Goal: Information Seeking & Learning: Learn about a topic

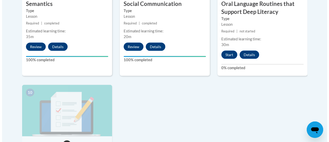
scroll to position [524, 0]
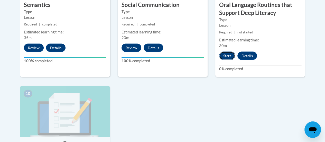
click at [228, 54] on button "Start" at bounding box center [227, 56] width 16 height 8
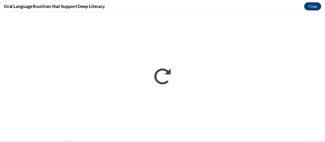
scroll to position [0, 0]
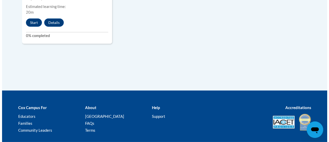
scroll to position [660, 0]
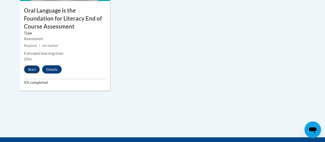
click at [31, 67] on button "Start" at bounding box center [32, 69] width 16 height 8
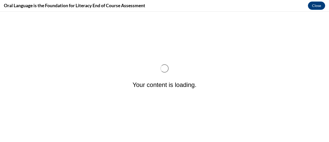
scroll to position [0, 0]
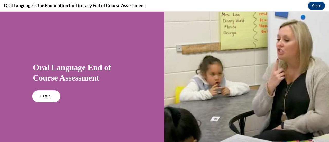
click at [48, 93] on link "START" at bounding box center [46, 96] width 28 height 12
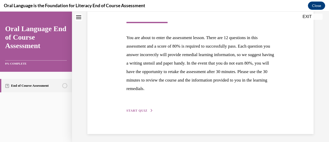
scroll to position [94, 0]
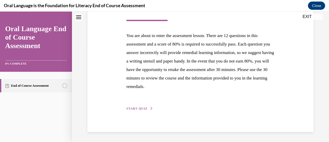
click at [130, 109] on span "START QUIZ" at bounding box center [136, 109] width 21 height 4
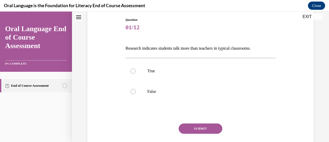
scroll to position [58, 0]
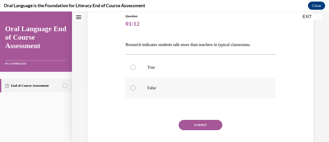
click at [147, 91] on label "False" at bounding box center [200, 88] width 150 height 21
click at [136, 90] on input "False" at bounding box center [132, 87] width 5 height 5
radio input "true"
click at [204, 127] on button "SUBMIT" at bounding box center [200, 125] width 44 height 10
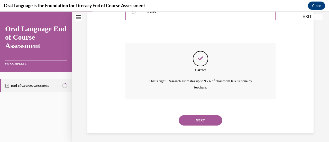
scroll to position [135, 0]
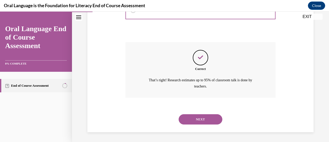
click at [199, 117] on button "NEXT" at bounding box center [200, 119] width 44 height 10
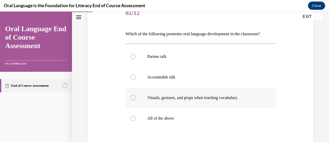
scroll to position [68, 0]
click at [153, 117] on p "All of the above" at bounding box center [204, 118] width 115 height 5
click at [136, 117] on input "All of the above" at bounding box center [132, 118] width 5 height 5
radio input "true"
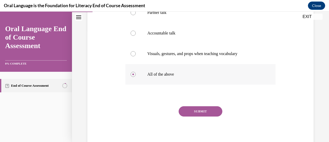
scroll to position [112, 0]
click at [204, 109] on button "SUBMIT" at bounding box center [200, 111] width 44 height 10
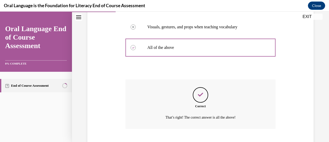
scroll to position [170, 0]
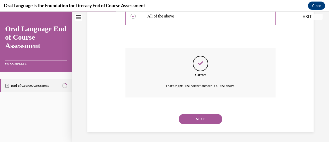
click at [203, 117] on button "NEXT" at bounding box center [200, 119] width 44 height 10
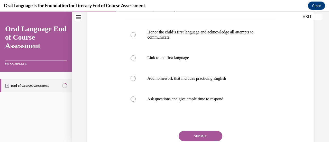
scroll to position [105, 0]
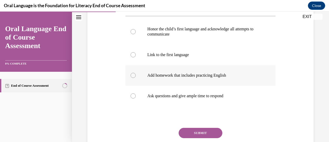
click at [136, 79] on label "Add homework that includes practicing English" at bounding box center [200, 75] width 150 height 21
click at [136, 78] on input "Add homework that includes practicing English" at bounding box center [132, 75] width 5 height 5
radio input "true"
click at [206, 132] on button "SUBMIT" at bounding box center [200, 133] width 44 height 10
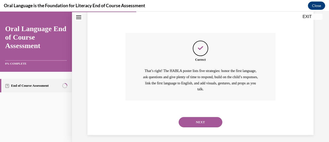
scroll to position [202, 0]
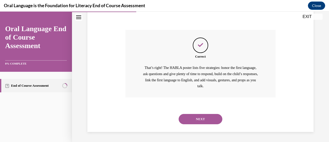
drag, startPoint x: 198, startPoint y: 115, endPoint x: 143, endPoint y: 111, distance: 54.8
click at [143, 111] on div "NEXT" at bounding box center [200, 119] width 150 height 21
click at [193, 117] on button "NEXT" at bounding box center [200, 119] width 44 height 10
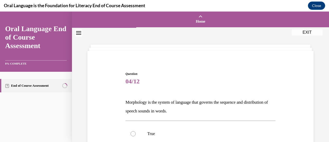
click at [97, 93] on div "Question 04/12 Morphology is the system of language that governs the sequence a…" at bounding box center [200, 142] width 229 height 172
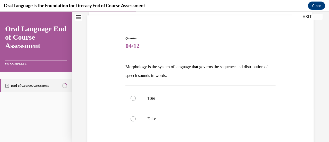
scroll to position [40, 0]
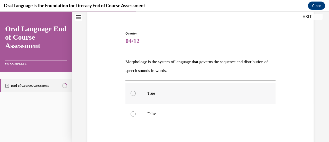
click at [130, 91] on label "True" at bounding box center [200, 93] width 150 height 21
click at [130, 91] on input "True" at bounding box center [132, 93] width 5 height 5
radio input "true"
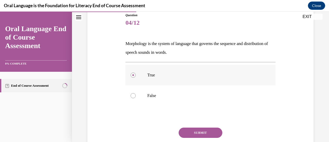
scroll to position [81, 0]
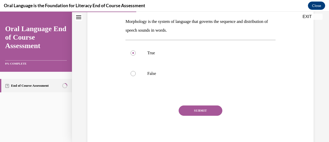
click at [198, 111] on button "SUBMIT" at bounding box center [200, 110] width 44 height 10
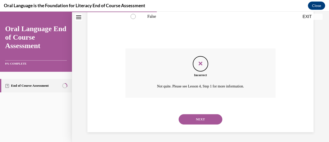
scroll to position [138, 0]
click at [197, 116] on button "NEXT" at bounding box center [200, 119] width 44 height 10
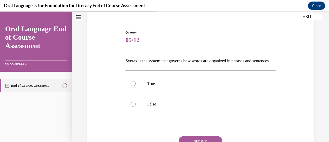
scroll to position [42, 0]
click at [137, 91] on label "True" at bounding box center [200, 83] width 150 height 21
click at [136, 86] on input "True" at bounding box center [132, 83] width 5 height 5
radio input "true"
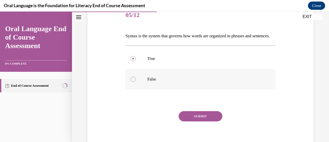
scroll to position [87, 0]
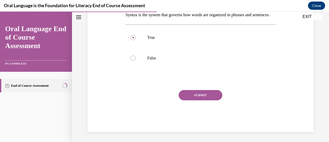
click at [198, 100] on button "SUBMIT" at bounding box center [200, 95] width 44 height 10
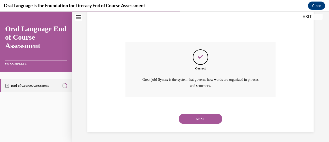
scroll to position [144, 0]
click at [196, 115] on button "NEXT" at bounding box center [200, 119] width 44 height 10
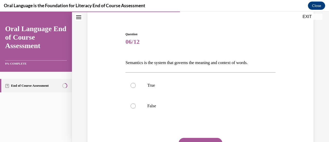
scroll to position [43, 0]
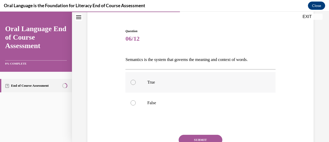
click at [153, 83] on p "True" at bounding box center [204, 82] width 115 height 5
click at [136, 83] on input "True" at bounding box center [132, 82] width 5 height 5
radio input "true"
click at [195, 138] on button "SUBMIT" at bounding box center [200, 140] width 44 height 10
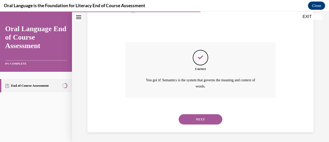
scroll to position [135, 0]
click at [197, 118] on button "NEXT" at bounding box center [200, 119] width 44 height 10
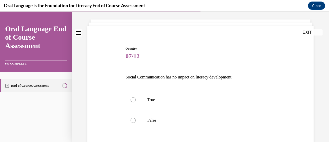
scroll to position [65, 0]
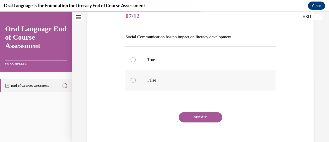
click at [132, 81] on div at bounding box center [132, 80] width 5 height 5
click at [132, 81] on input "False" at bounding box center [132, 80] width 5 height 5
radio input "true"
click at [198, 116] on button "SUBMIT" at bounding box center [200, 117] width 44 height 10
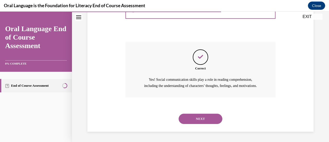
scroll to position [141, 0]
click at [199, 118] on button "NEXT" at bounding box center [200, 119] width 44 height 10
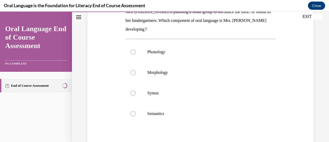
scroll to position [91, 0]
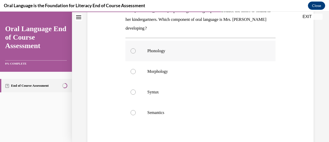
click at [133, 53] on label "Phonology" at bounding box center [200, 51] width 150 height 21
click at [133, 53] on input "Phonology" at bounding box center [132, 50] width 5 height 5
radio input "true"
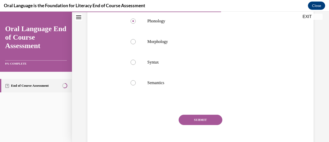
scroll to position [123, 0]
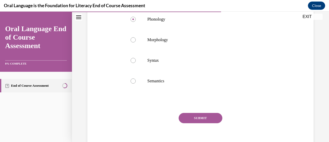
click at [189, 116] on button "SUBMIT" at bounding box center [200, 118] width 44 height 10
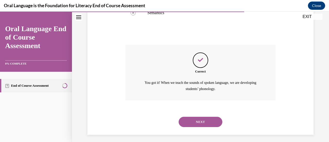
scroll to position [194, 0]
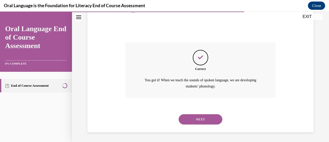
click at [194, 119] on button "NEXT" at bounding box center [200, 119] width 44 height 10
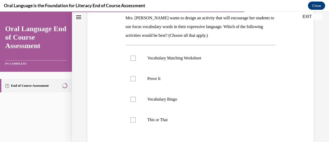
scroll to position [82, 0]
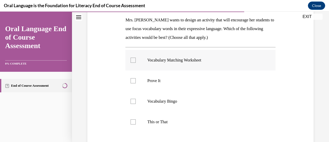
click at [130, 63] on label "Vocabulary Matching Worksheet" at bounding box center [200, 60] width 150 height 21
click at [130, 63] on input "Vocabulary Matching Worksheet" at bounding box center [132, 60] width 5 height 5
checkbox input "true"
click at [134, 83] on div at bounding box center [132, 80] width 5 height 5
click at [134, 83] on input "Prove It" at bounding box center [132, 80] width 5 height 5
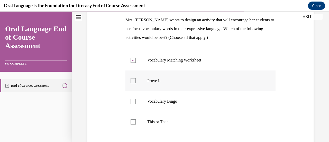
checkbox input "true"
click at [132, 100] on div at bounding box center [132, 101] width 5 height 5
click at [132, 100] on input "Vocabulary Bingo" at bounding box center [132, 101] width 5 height 5
checkbox input "true"
click at [127, 124] on label "This or That" at bounding box center [200, 121] width 150 height 21
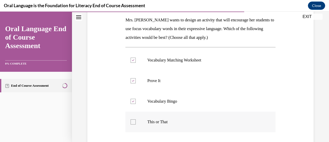
click at [130, 124] on input "This or That" at bounding box center [132, 121] width 5 height 5
checkbox input "true"
click at [129, 63] on label "Vocabulary Matching Worksheet" at bounding box center [200, 60] width 150 height 21
click at [130, 63] on input "Vocabulary Matching Worksheet" at bounding box center [132, 60] width 5 height 5
click at [129, 59] on label "Vocabulary Matching Worksheet" at bounding box center [200, 60] width 150 height 21
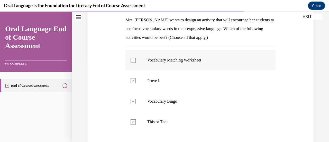
click at [130, 59] on input "Vocabulary Matching Worksheet" at bounding box center [132, 60] width 5 height 5
checkbox input "true"
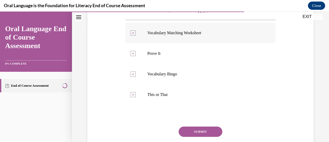
scroll to position [116, 0]
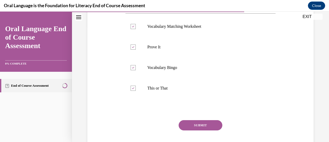
click at [205, 128] on button "SUBMIT" at bounding box center [200, 125] width 44 height 10
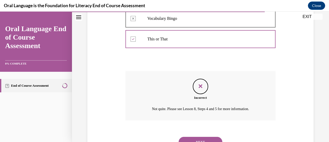
scroll to position [172, 0]
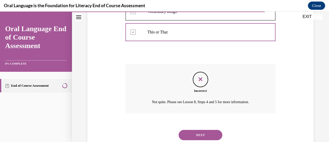
click at [204, 135] on button "NEXT" at bounding box center [200, 135] width 44 height 10
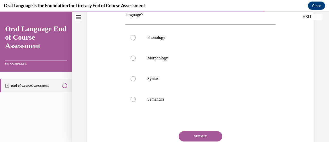
scroll to position [96, 0]
click at [134, 103] on label "Semantics" at bounding box center [200, 99] width 150 height 21
click at [134, 101] on input "Semantics" at bounding box center [132, 98] width 5 height 5
radio input "true"
click at [132, 81] on label "Syntax" at bounding box center [200, 78] width 150 height 21
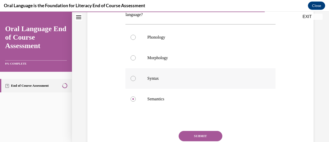
click at [132, 81] on input "Syntax" at bounding box center [132, 78] width 5 height 5
radio input "true"
click at [197, 134] on button "SUBMIT" at bounding box center [200, 136] width 44 height 10
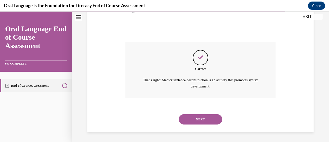
scroll to position [185, 0]
click at [197, 121] on button "NEXT" at bounding box center [200, 119] width 44 height 10
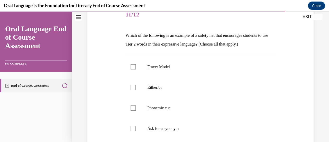
scroll to position [67, 0]
click at [134, 128] on div at bounding box center [132, 128] width 5 height 5
click at [134, 128] on input "Ask for a synonym" at bounding box center [132, 128] width 5 height 5
checkbox input "true"
click at [135, 89] on label "Either/or" at bounding box center [200, 87] width 150 height 21
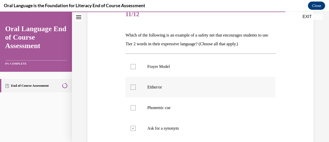
click at [135, 89] on input "Either/or" at bounding box center [132, 86] width 5 height 5
checkbox input "true"
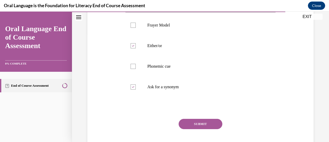
click at [196, 128] on button "SUBMIT" at bounding box center [200, 124] width 44 height 10
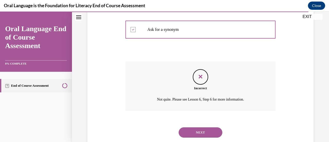
scroll to position [179, 0]
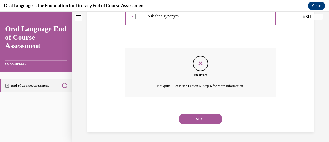
click at [204, 121] on button "NEXT" at bounding box center [200, 119] width 44 height 10
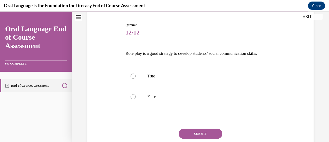
scroll to position [52, 0]
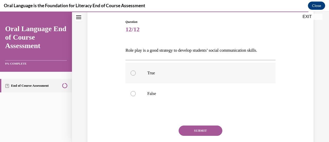
click at [133, 72] on div at bounding box center [132, 72] width 5 height 5
click at [133, 72] on input "True" at bounding box center [132, 72] width 5 height 5
radio input "true"
click at [192, 129] on button "SUBMIT" at bounding box center [200, 130] width 44 height 10
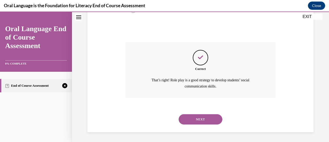
scroll to position [135, 0]
click at [191, 122] on button "NEXT" at bounding box center [200, 119] width 44 height 10
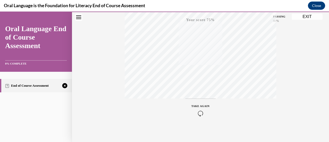
scroll to position [133, 0]
click at [201, 109] on icon "button" at bounding box center [200, 111] width 18 height 6
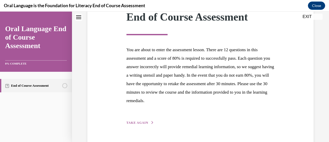
click at [135, 122] on span "TAKE AGAIN" at bounding box center [137, 123] width 22 height 4
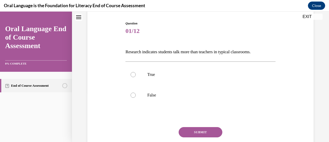
scroll to position [51, 0]
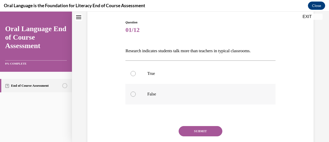
click at [132, 95] on div at bounding box center [132, 93] width 5 height 5
click at [132, 95] on input "False" at bounding box center [132, 93] width 5 height 5
radio input "true"
click at [196, 134] on button "SUBMIT" at bounding box center [200, 131] width 44 height 10
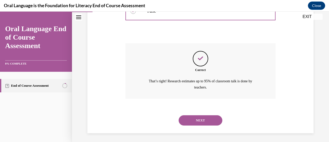
scroll to position [135, 0]
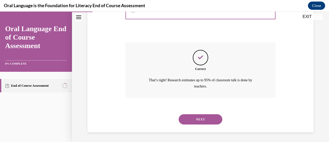
click at [199, 115] on button "NEXT" at bounding box center [200, 119] width 44 height 10
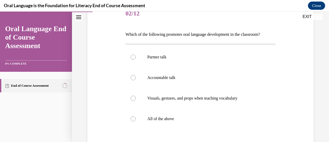
scroll to position [67, 0]
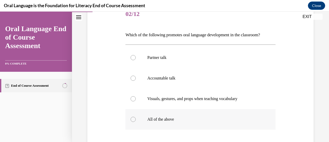
click at [133, 123] on label "All of the above" at bounding box center [200, 119] width 150 height 21
click at [133, 122] on input "All of the above" at bounding box center [132, 119] width 5 height 5
radio input "true"
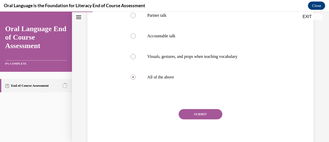
click at [194, 110] on button "SUBMIT" at bounding box center [200, 114] width 44 height 10
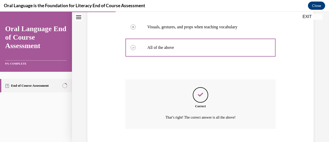
scroll to position [170, 0]
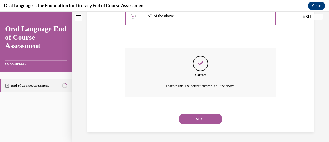
click at [202, 119] on button "NEXT" at bounding box center [200, 119] width 44 height 10
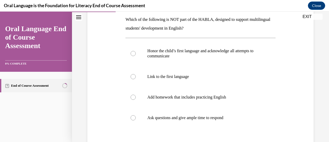
scroll to position [83, 0]
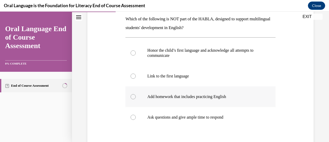
click at [134, 100] on label "Add homework that includes practicing English" at bounding box center [200, 96] width 150 height 21
click at [134, 99] on input "Add homework that includes practicing English" at bounding box center [132, 96] width 5 height 5
radio input "true"
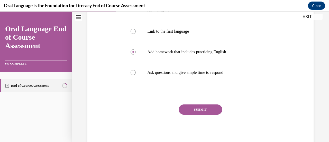
click at [202, 111] on button "SUBMIT" at bounding box center [200, 109] width 44 height 10
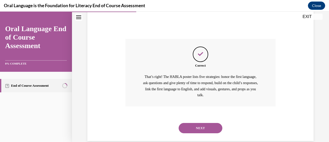
scroll to position [202, 0]
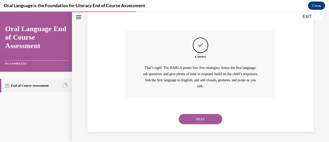
click at [206, 118] on button "NEXT" at bounding box center [200, 119] width 44 height 10
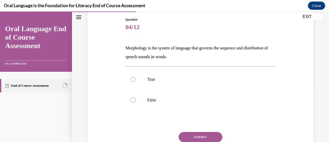
scroll to position [55, 0]
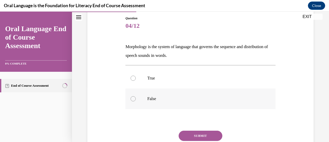
click at [133, 100] on div at bounding box center [132, 98] width 5 height 5
click at [133, 100] on input "False" at bounding box center [132, 98] width 5 height 5
radio input "true"
click at [201, 132] on button "SUBMIT" at bounding box center [200, 135] width 44 height 10
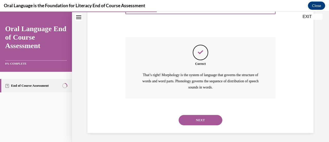
scroll to position [150, 0]
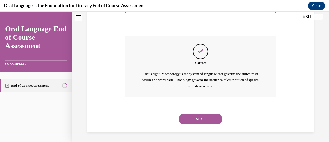
click at [202, 118] on button "NEXT" at bounding box center [200, 119] width 44 height 10
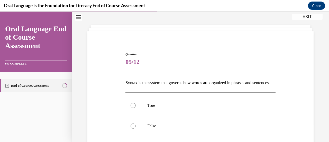
scroll to position [41, 0]
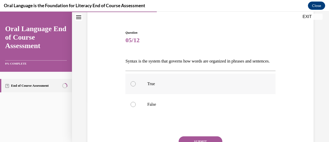
click at [131, 94] on label "True" at bounding box center [200, 83] width 150 height 21
click at [131, 86] on input "True" at bounding box center [132, 83] width 5 height 5
radio input "true"
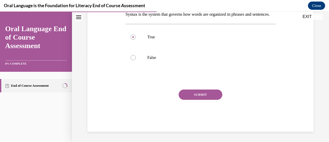
click at [202, 100] on button "SUBMIT" at bounding box center [200, 94] width 44 height 10
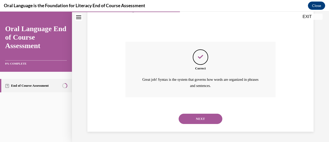
scroll to position [144, 0]
click at [200, 118] on button "NEXT" at bounding box center [200, 119] width 44 height 10
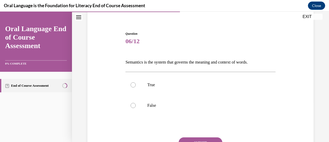
scroll to position [41, 0]
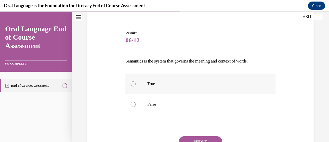
click at [131, 85] on div at bounding box center [132, 83] width 5 height 5
click at [131, 85] on input "True" at bounding box center [132, 83] width 5 height 5
radio input "true"
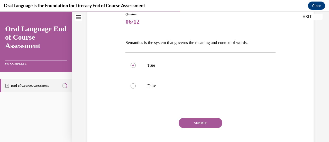
click at [202, 123] on button "SUBMIT" at bounding box center [200, 123] width 44 height 10
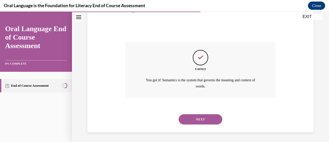
scroll to position [135, 0]
click at [203, 123] on button "NEXT" at bounding box center [200, 119] width 44 height 10
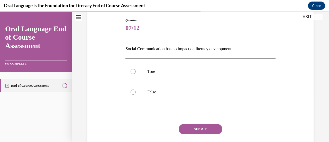
scroll to position [54, 0]
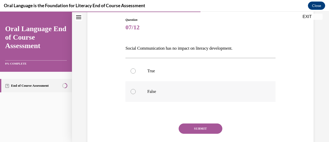
click at [134, 100] on label "False" at bounding box center [200, 91] width 150 height 21
click at [134, 94] on input "False" at bounding box center [132, 91] width 5 height 5
radio input "true"
click at [200, 128] on button "SUBMIT" at bounding box center [200, 128] width 44 height 10
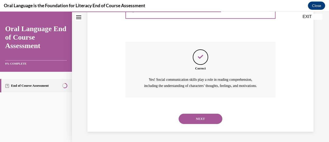
scroll to position [141, 0]
click at [203, 117] on button "NEXT" at bounding box center [200, 119] width 44 height 10
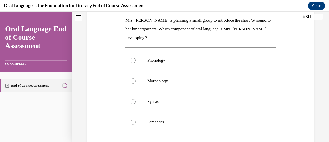
scroll to position [82, 0]
click at [131, 63] on label "Phonology" at bounding box center [200, 60] width 150 height 21
click at [131, 63] on input "Phonology" at bounding box center [132, 60] width 5 height 5
radio input "true"
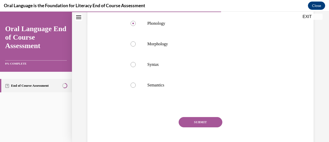
click at [191, 124] on button "SUBMIT" at bounding box center [200, 122] width 44 height 10
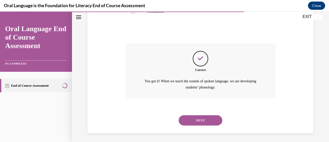
scroll to position [194, 0]
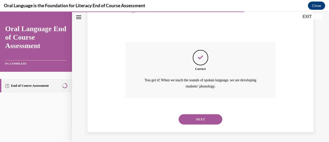
click at [193, 120] on button "NEXT" at bounding box center [200, 119] width 44 height 10
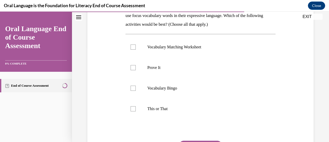
scroll to position [97, 0]
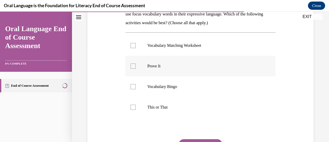
click at [131, 71] on label "Prove It" at bounding box center [200, 66] width 150 height 21
click at [131, 69] on input "Prove It" at bounding box center [132, 65] width 5 height 5
checkbox input "true"
click at [132, 108] on div at bounding box center [132, 107] width 5 height 5
click at [132, 108] on input "This or That" at bounding box center [132, 107] width 5 height 5
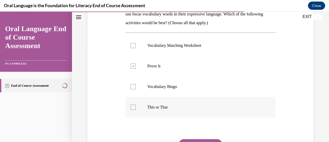
checkbox input "true"
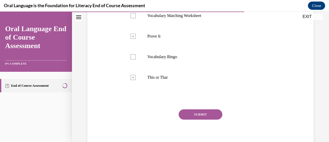
click at [202, 114] on button "SUBMIT" at bounding box center [200, 114] width 44 height 10
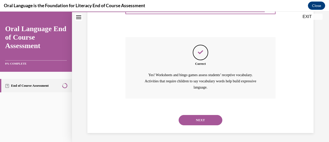
scroll to position [200, 0]
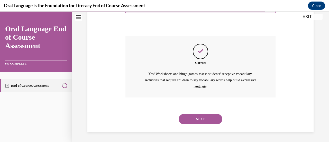
click at [203, 116] on button "NEXT" at bounding box center [200, 119] width 44 height 10
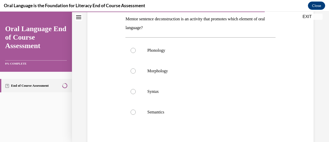
scroll to position [85, 0]
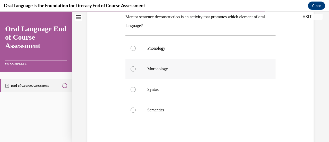
click at [131, 69] on div at bounding box center [132, 68] width 5 height 5
click at [131, 69] on input "Morphology" at bounding box center [132, 68] width 5 height 5
radio input "true"
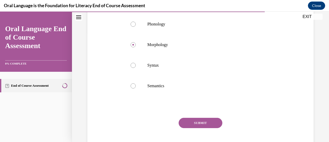
click at [202, 123] on button "SUBMIT" at bounding box center [200, 123] width 44 height 10
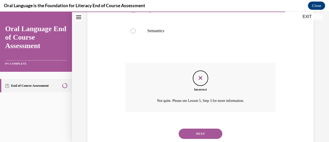
scroll to position [179, 0]
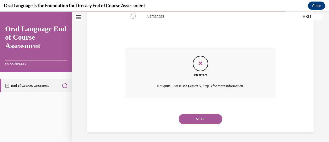
click at [203, 118] on button "NEXT" at bounding box center [200, 119] width 44 height 10
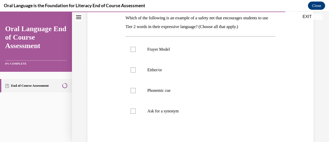
scroll to position [83, 0]
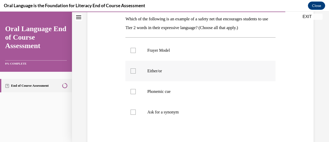
click at [133, 75] on label "Either/or" at bounding box center [200, 71] width 150 height 21
click at [133, 73] on input "Either/or" at bounding box center [132, 70] width 5 height 5
checkbox input "true"
click at [129, 118] on label "Ask for a synonym" at bounding box center [200, 112] width 150 height 21
click at [130, 115] on input "Ask for a synonym" at bounding box center [132, 111] width 5 height 5
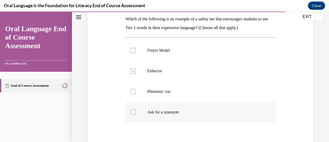
checkbox input "true"
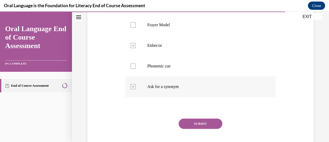
scroll to position [126, 0]
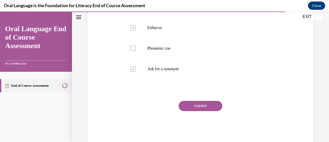
click at [198, 105] on button "SUBMIT" at bounding box center [200, 106] width 44 height 10
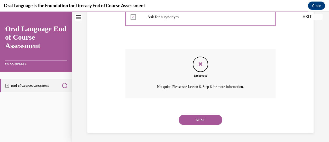
scroll to position [179, 0]
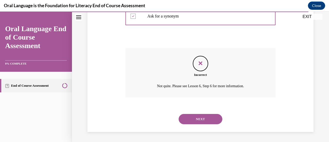
click at [196, 115] on button "NEXT" at bounding box center [200, 119] width 44 height 10
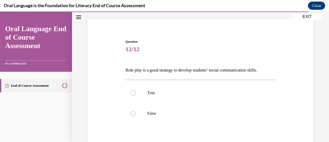
scroll to position [37, 0]
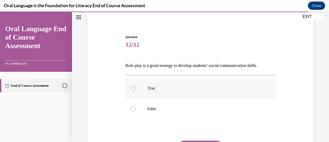
click at [130, 86] on div at bounding box center [132, 88] width 5 height 5
click at [130, 86] on input "True" at bounding box center [132, 88] width 5 height 5
radio input "true"
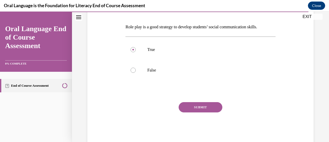
click at [201, 111] on button "SUBMIT" at bounding box center [200, 107] width 44 height 10
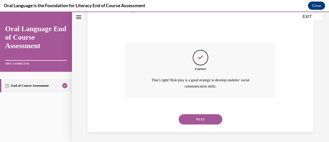
scroll to position [135, 0]
click at [207, 122] on button "NEXT" at bounding box center [200, 119] width 44 height 10
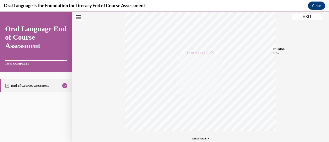
scroll to position [97, 0]
click at [305, 21] on div "Quiz Results PASSING 80% Your score 83% Passed PASSING 80% Your score Your scor…" at bounding box center [200, 53] width 257 height 247
click at [307, 15] on button "EXIT" at bounding box center [306, 17] width 31 height 6
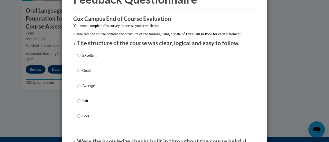
scroll to position [33, 0]
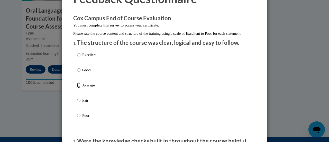
click at [77, 88] on input "Average" at bounding box center [78, 85] width 3 height 6
radio input "true"
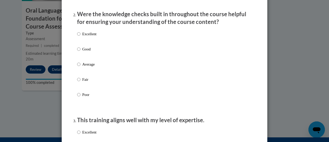
click at [77, 60] on label "Good" at bounding box center [86, 53] width 19 height 14
click at [77, 52] on input "Good" at bounding box center [78, 49] width 3 height 6
radio input "true"
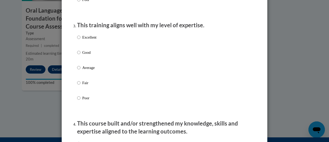
scroll to position [260, 0]
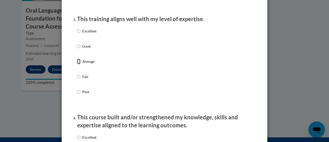
click at [77, 64] on input "Average" at bounding box center [78, 62] width 3 height 6
radio input "true"
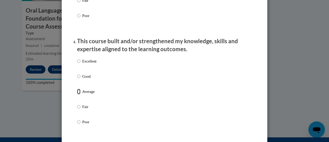
click at [77, 94] on input "Average" at bounding box center [78, 92] width 3 height 6
radio input "true"
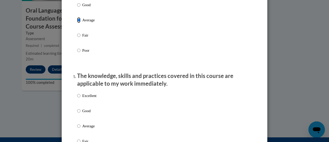
scroll to position [435, 0]
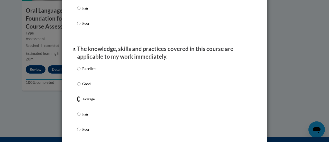
click at [78, 102] on input "Average" at bounding box center [78, 99] width 3 height 6
radio input "true"
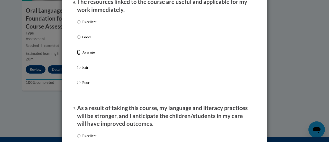
click at [77, 55] on input "Average" at bounding box center [78, 52] width 3 height 6
radio input "true"
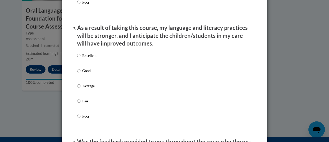
scroll to position [668, 0]
click at [77, 88] on input "Average" at bounding box center [78, 86] width 3 height 6
radio input "true"
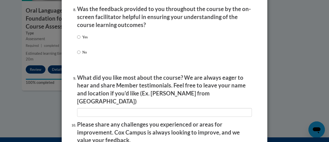
scroll to position [796, 0]
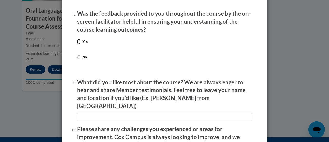
click at [77, 44] on input "Yes" at bounding box center [78, 42] width 3 height 6
radio input "true"
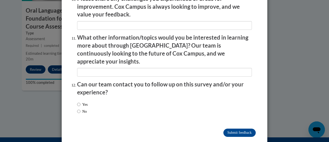
scroll to position [926, 0]
click at [77, 108] on input "No" at bounding box center [78, 111] width 3 height 6
radio input "true"
click at [243, 128] on input "Submit feedback" at bounding box center [239, 132] width 32 height 8
